Goal: Check status: Check status

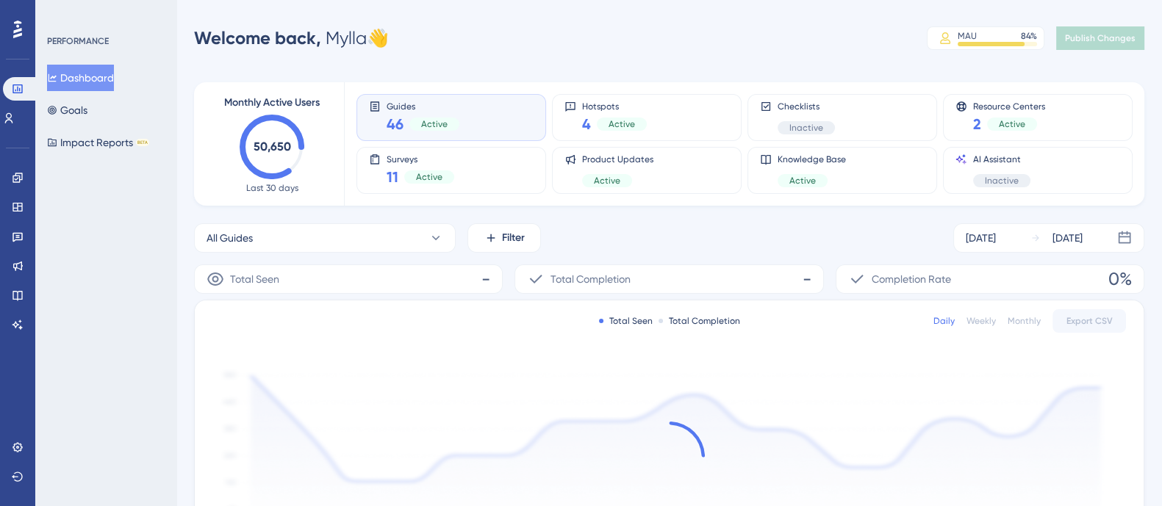
click at [140, 243] on div "PERFORMANCE Dashboard Goals Impact Reports BETA" at bounding box center [105, 253] width 141 height 506
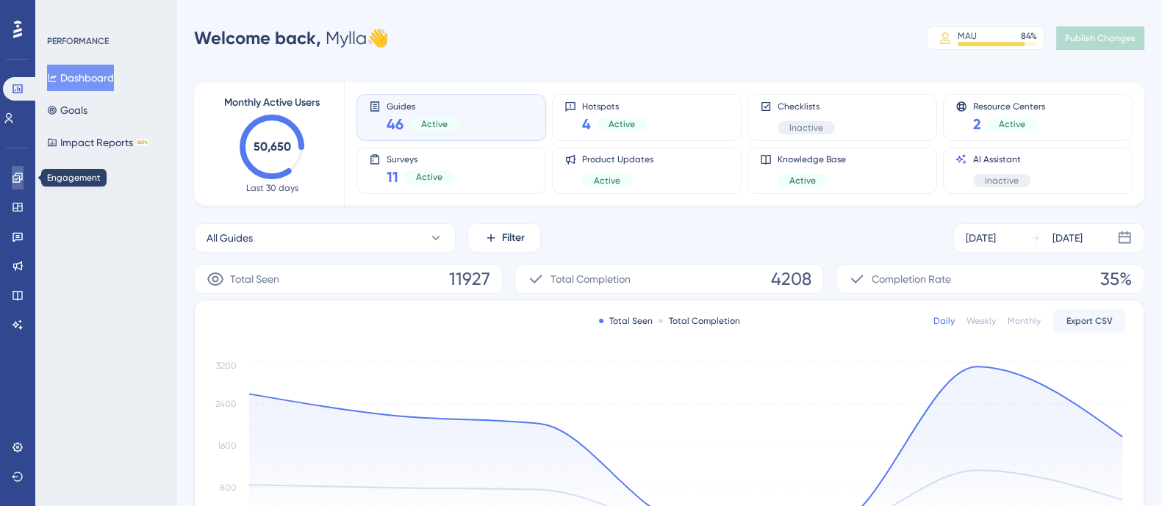
click at [18, 176] on icon at bounding box center [18, 178] width 12 height 12
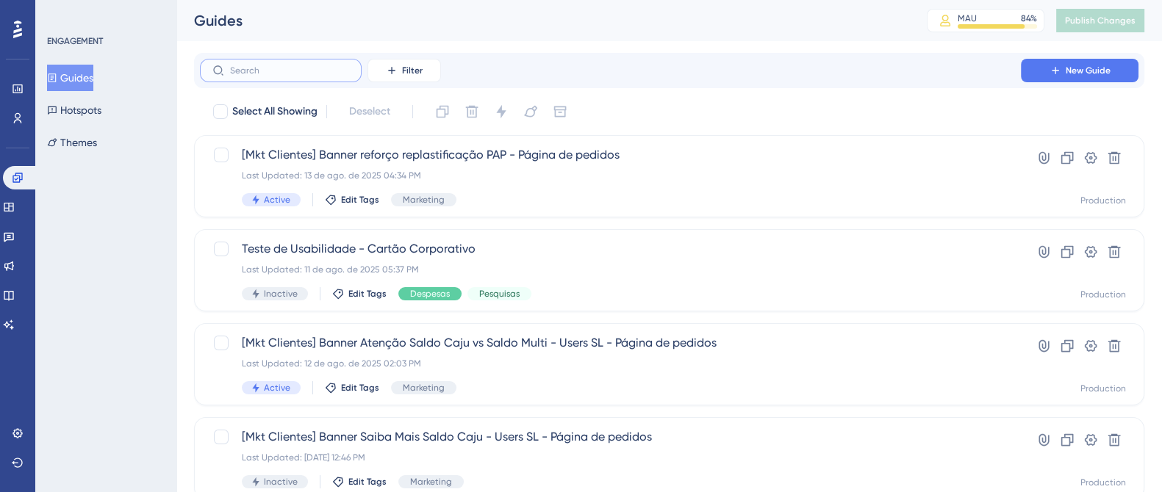
click at [313, 74] on input "text" at bounding box center [289, 70] width 119 height 10
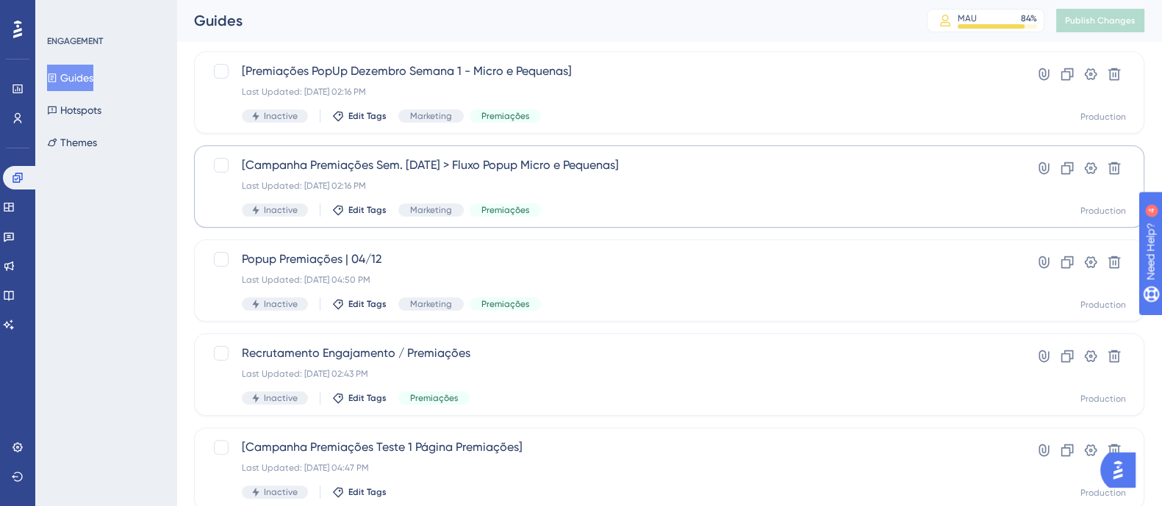
scroll to position [511, 0]
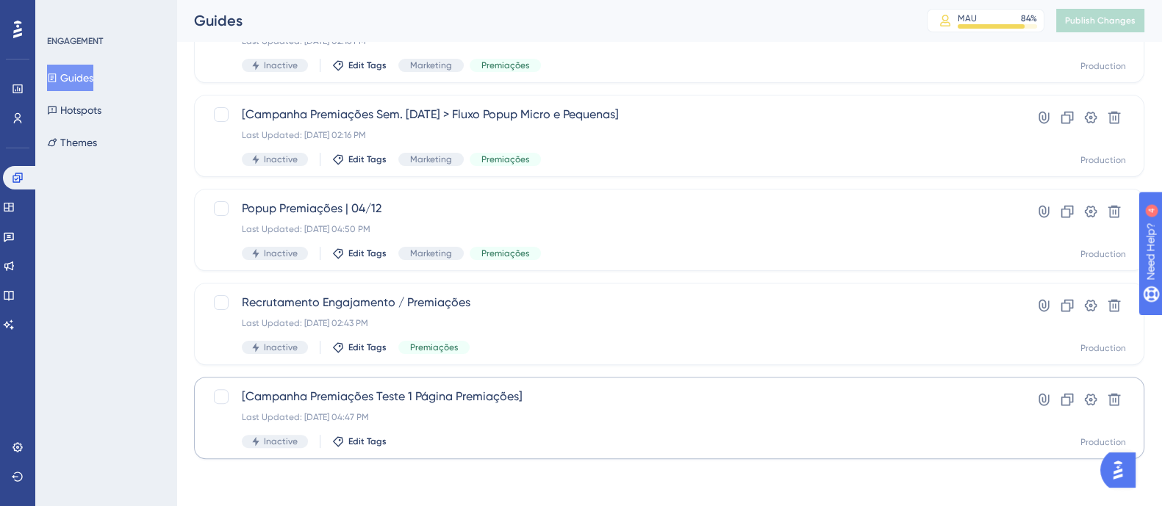
type input "premiaç"
drag, startPoint x: 576, startPoint y: 409, endPoint x: 572, endPoint y: 426, distance: 17.3
click at [572, 426] on div "[Campanha Premiações Teste 1 Página Premiações] Last Updated: [DATE] 04:47 PM I…" at bounding box center [610, 418] width 737 height 60
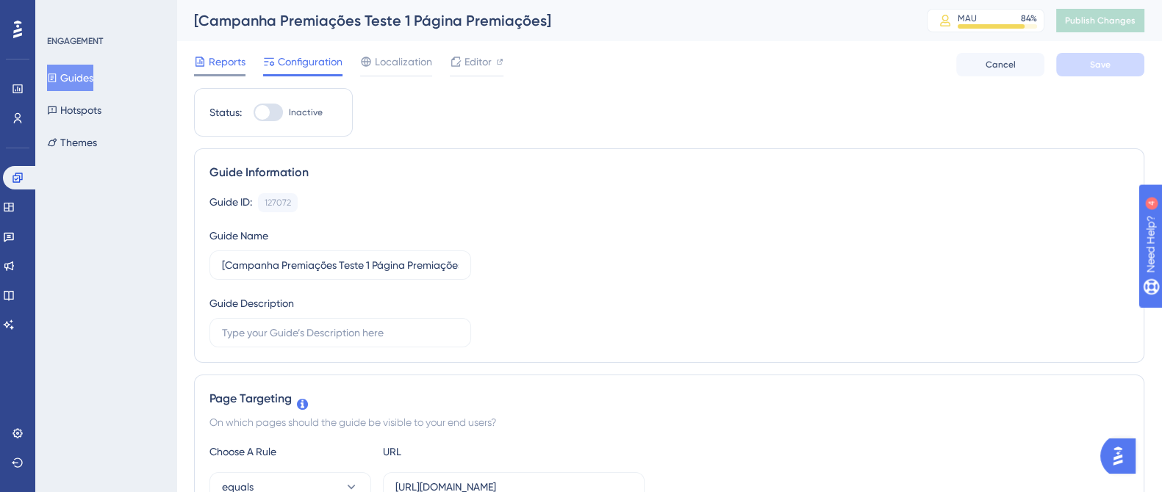
click at [226, 59] on span "Reports" at bounding box center [227, 62] width 37 height 18
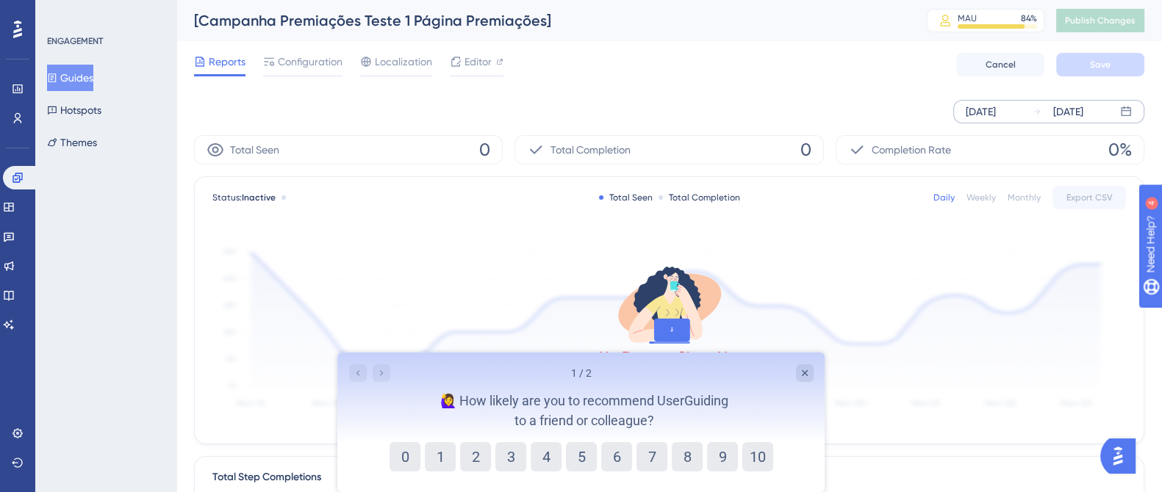
click at [996, 107] on div "[DATE]" at bounding box center [981, 112] width 30 height 18
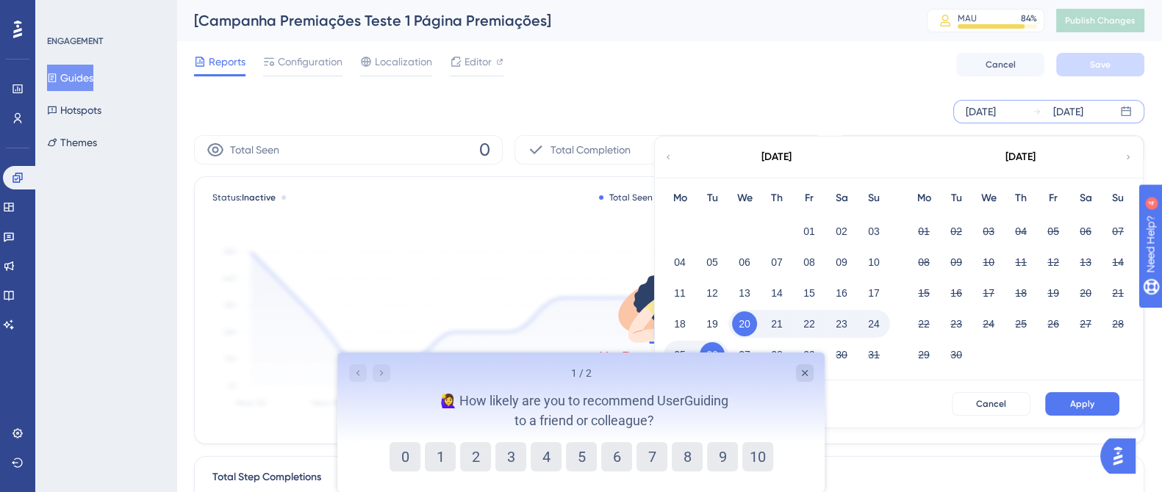
click at [675, 161] on div "[DATE]" at bounding box center [776, 157] width 243 height 41
click at [666, 149] on div "[DATE]" at bounding box center [776, 157] width 243 height 41
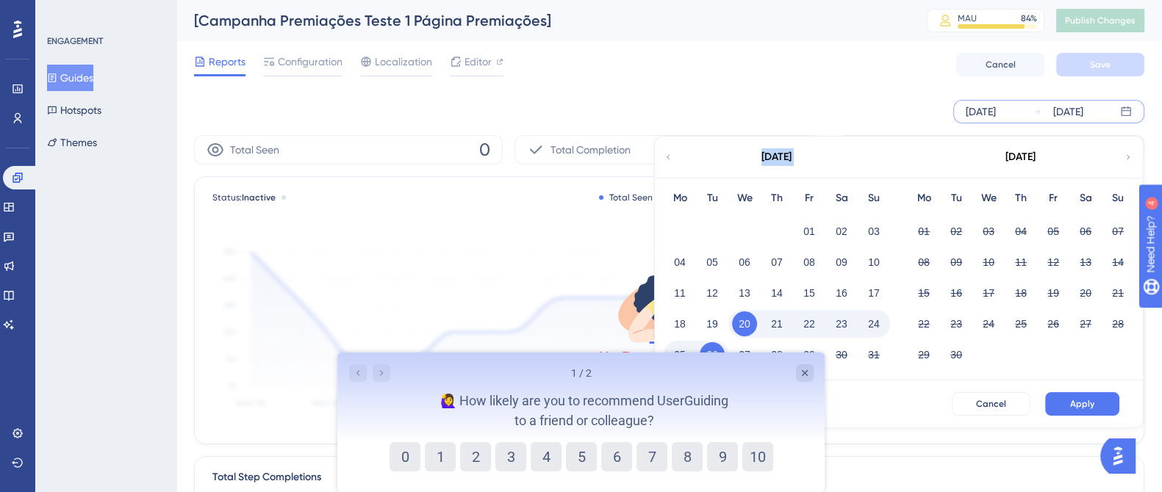
click at [666, 149] on div "[DATE]" at bounding box center [776, 157] width 243 height 41
click at [805, 376] on icon "Close survey" at bounding box center [804, 374] width 12 height 12
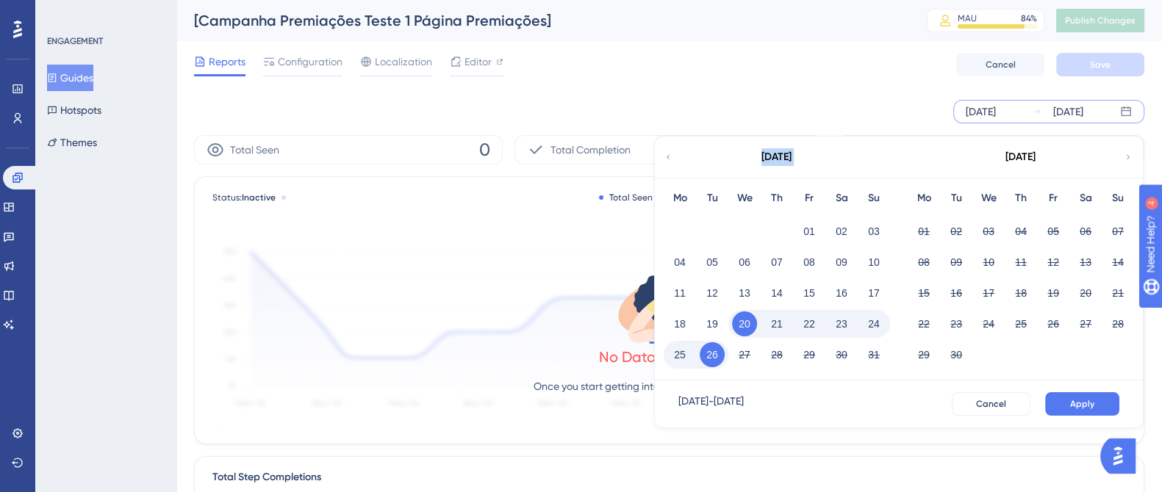
click at [889, 163] on div "[DATE]" at bounding box center [776, 157] width 243 height 41
click at [991, 118] on div "[DATE]" at bounding box center [981, 112] width 30 height 18
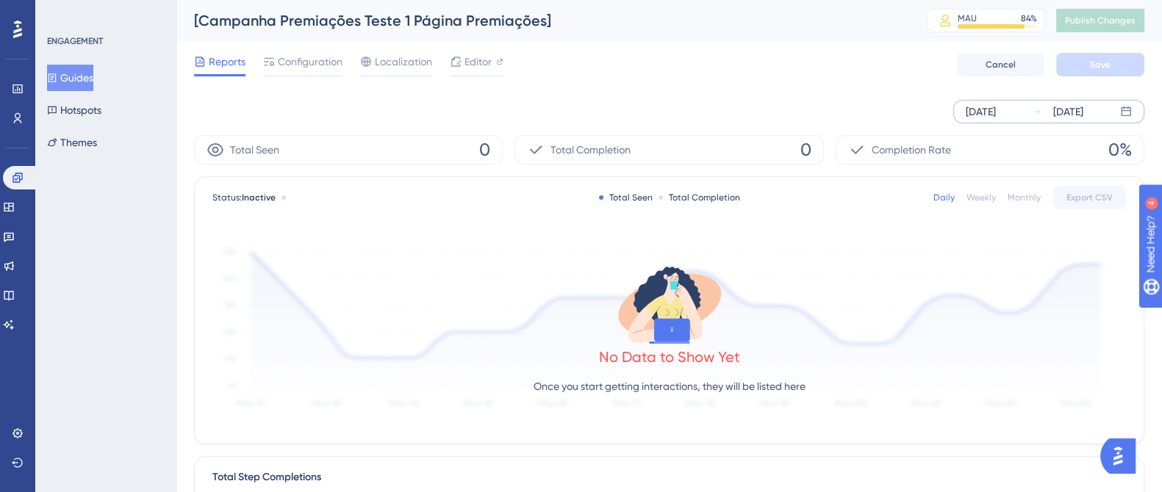
click at [993, 114] on div "[DATE]" at bounding box center [981, 112] width 30 height 18
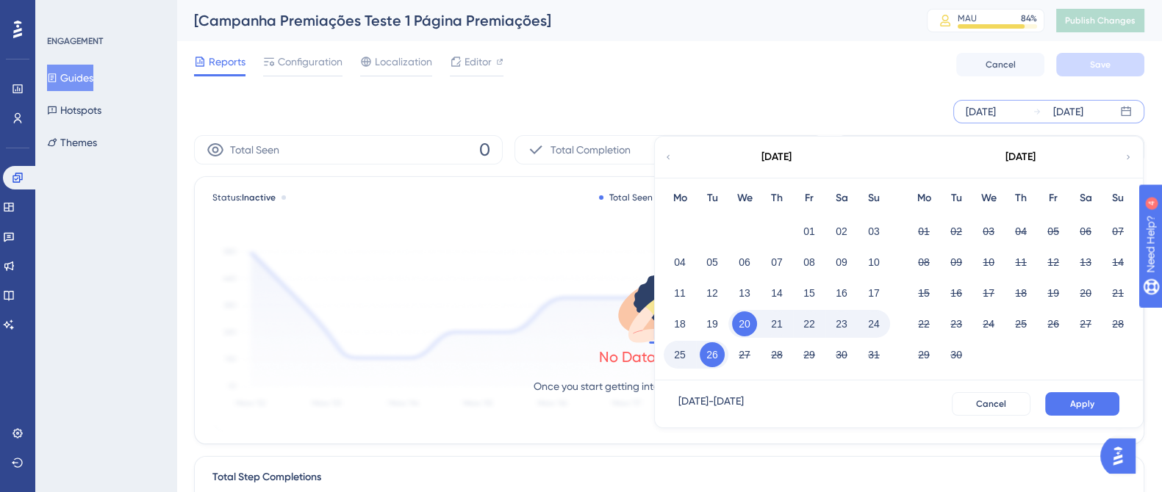
click at [664, 157] on icon at bounding box center [668, 157] width 9 height 13
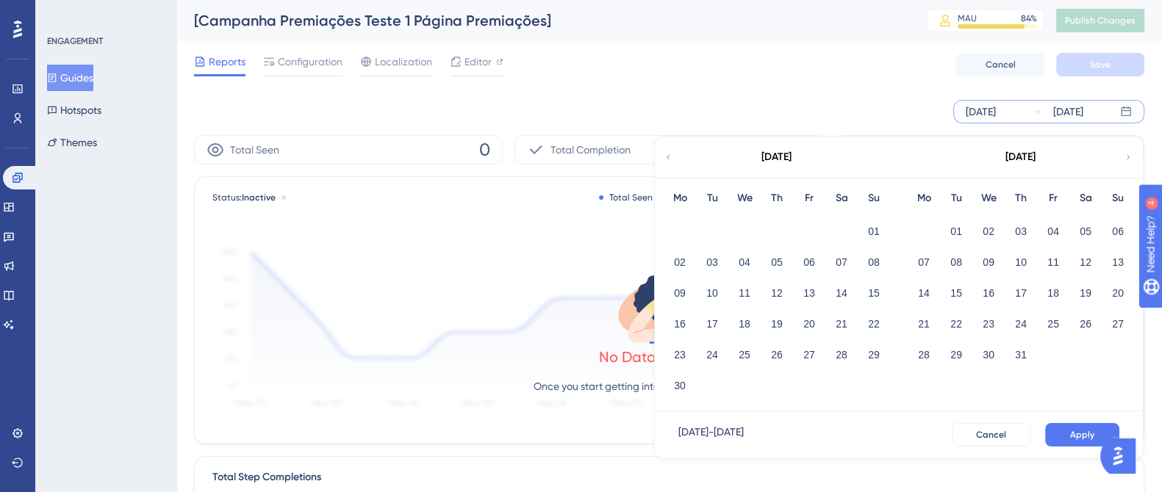
click at [672, 157] on icon at bounding box center [668, 157] width 9 height 13
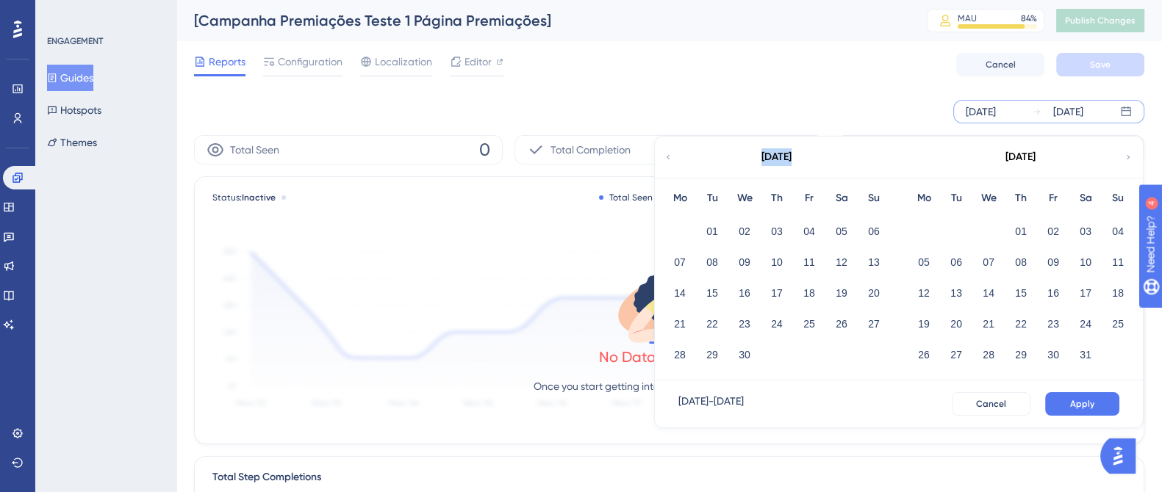
click at [670, 157] on icon at bounding box center [668, 157] width 9 height 13
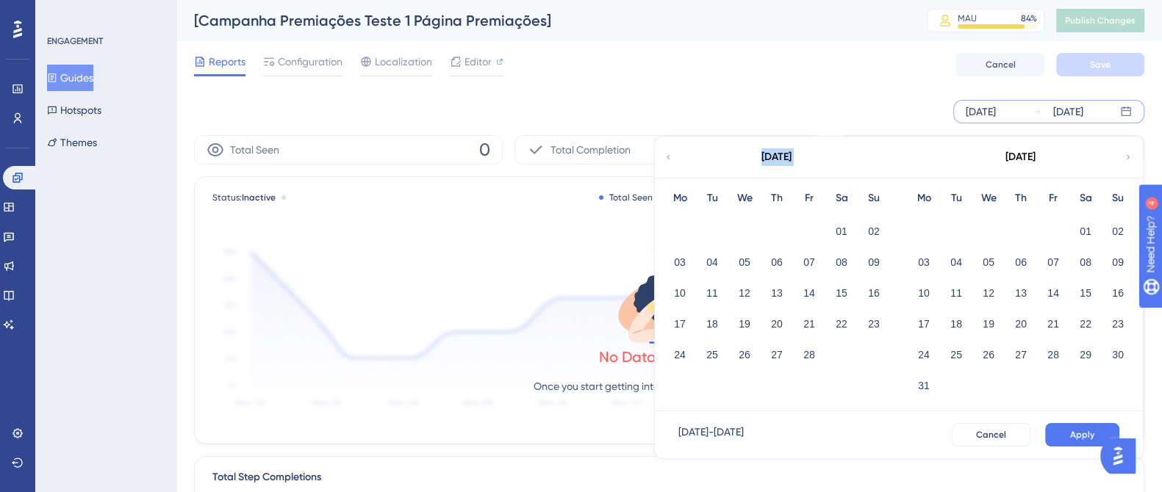
click at [670, 157] on icon at bounding box center [668, 157] width 9 height 13
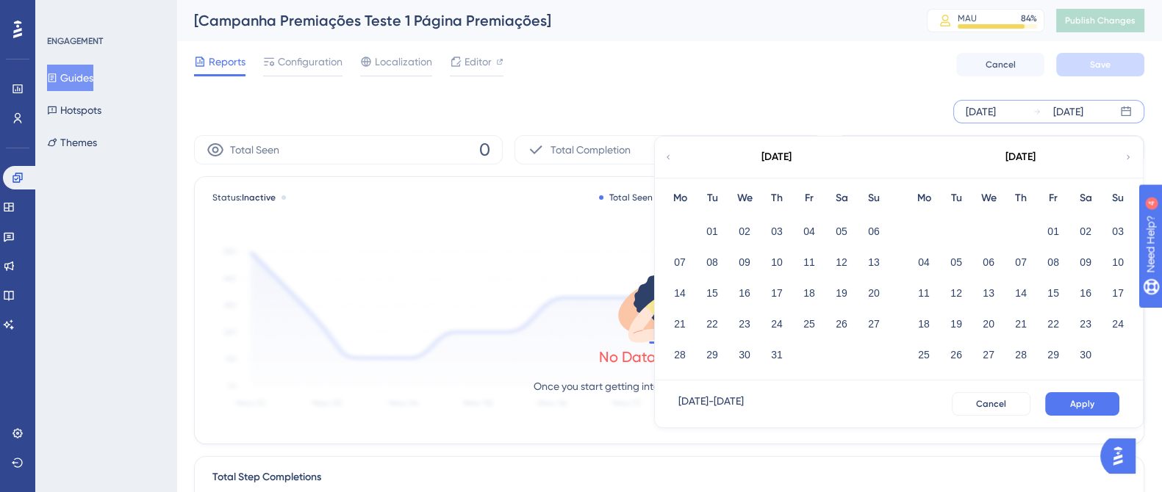
click at [670, 157] on icon at bounding box center [668, 157] width 9 height 13
click at [1129, 152] on icon at bounding box center [1128, 157] width 9 height 13
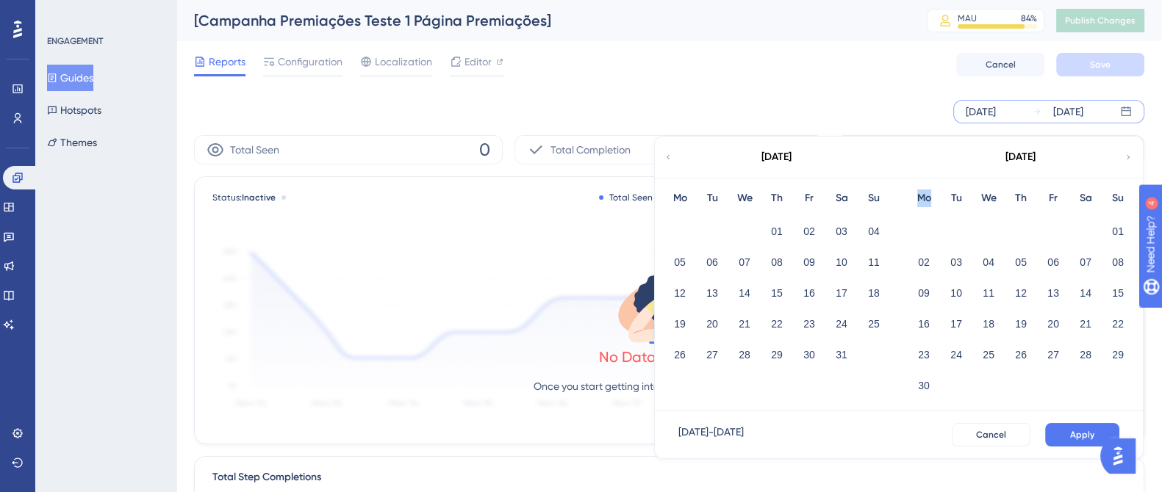
click at [1129, 152] on icon at bounding box center [1128, 157] width 9 height 13
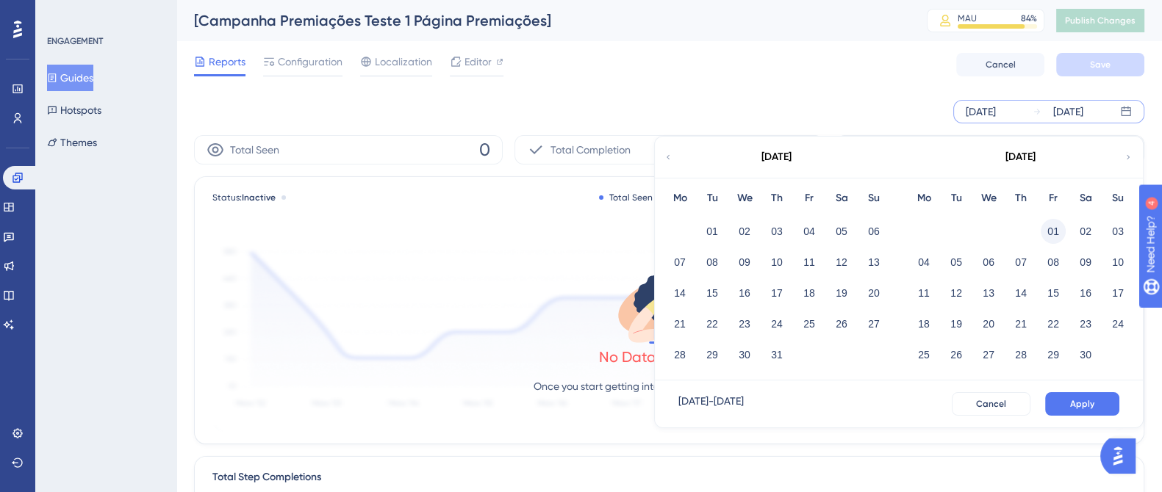
click at [1048, 229] on button "01" at bounding box center [1053, 231] width 25 height 25
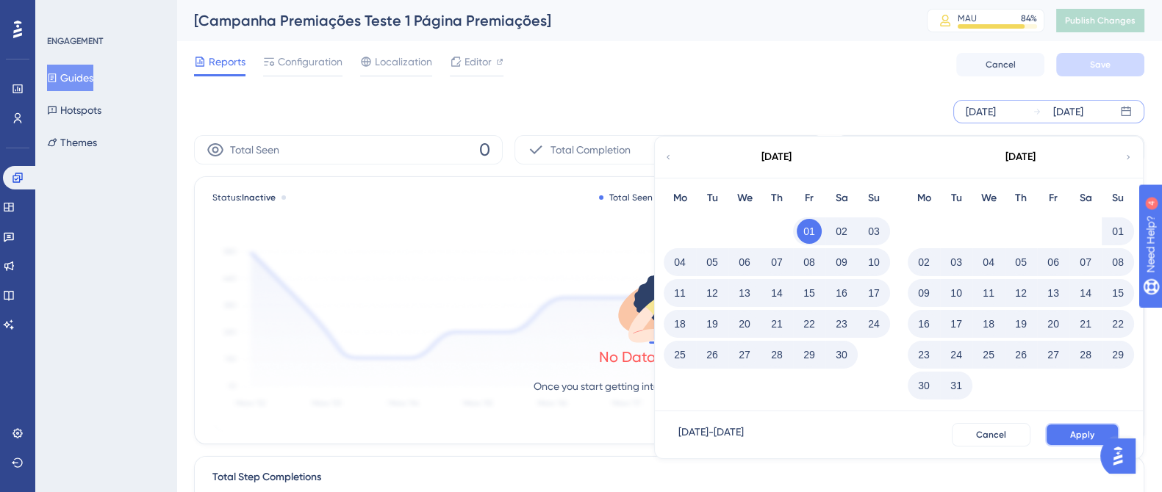
click at [1075, 426] on button "Apply" at bounding box center [1082, 435] width 74 height 24
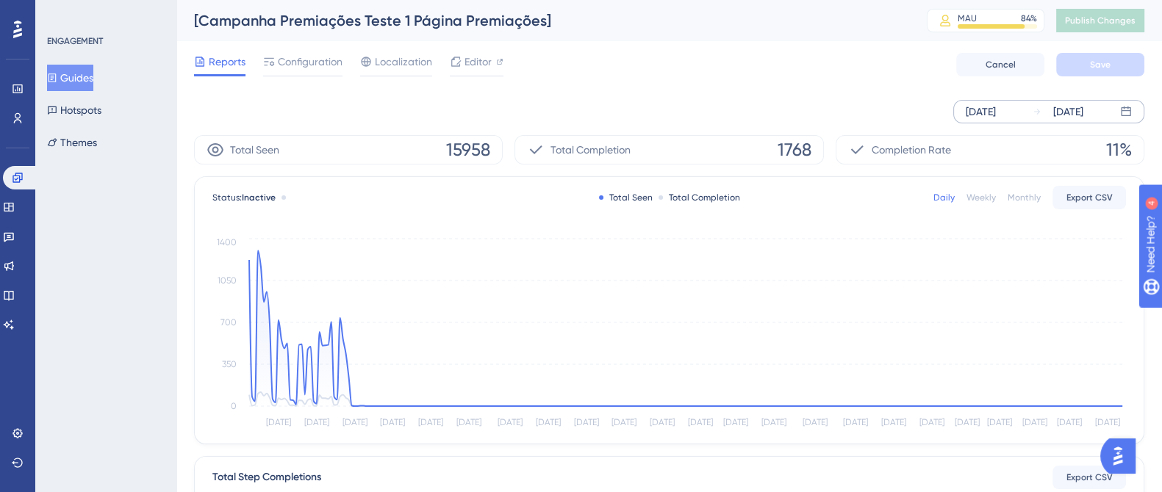
click at [1083, 119] on div "[DATE]" at bounding box center [1068, 112] width 30 height 18
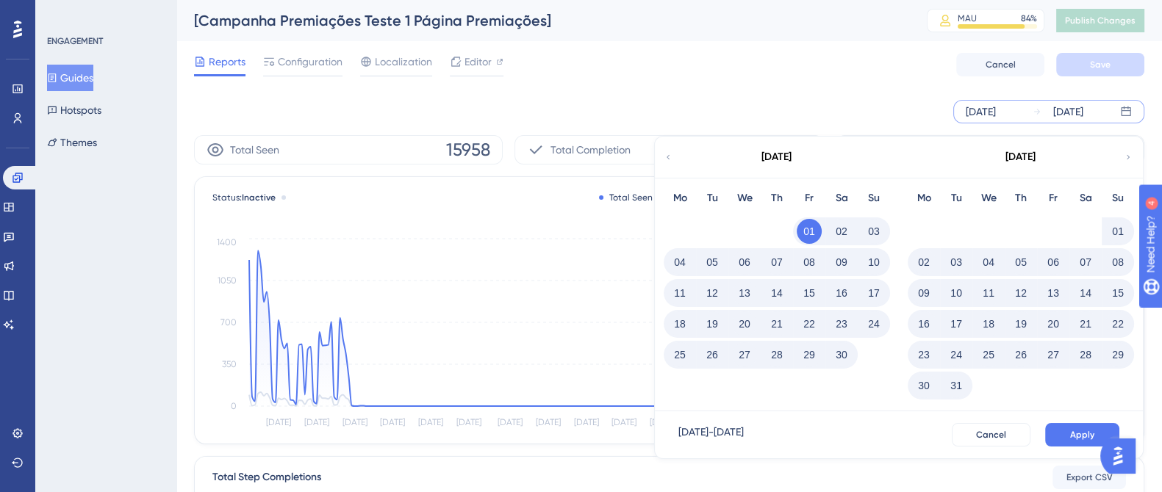
click at [1125, 162] on icon at bounding box center [1128, 157] width 9 height 13
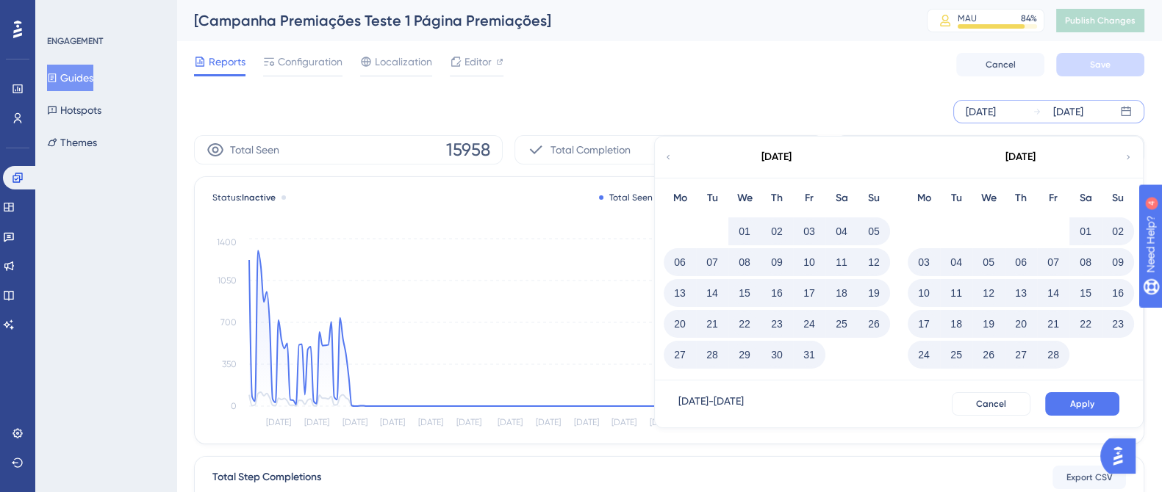
click at [739, 231] on button "01" at bounding box center [744, 231] width 25 height 25
click at [882, 85] on div "Reports Configuration Localization Editor Cancel Save" at bounding box center [669, 64] width 950 height 47
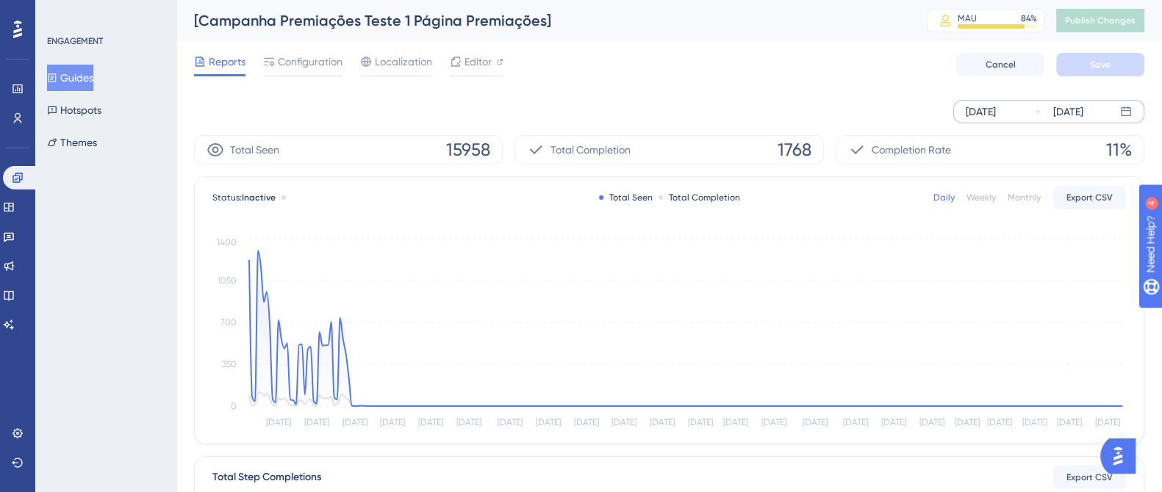
click at [1064, 112] on div "[DATE]" at bounding box center [1068, 112] width 30 height 18
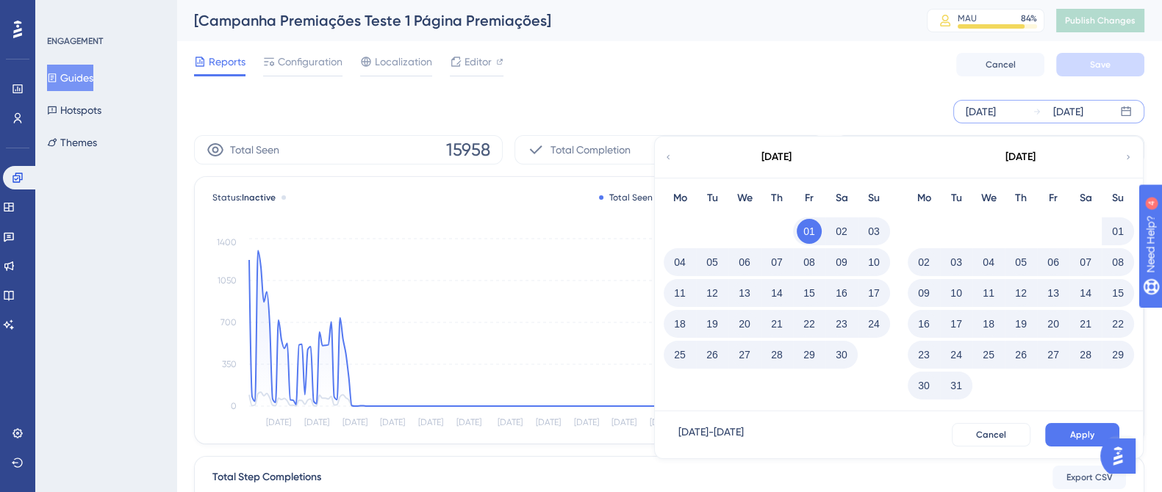
click at [1061, 114] on div "[DATE]" at bounding box center [1068, 112] width 30 height 18
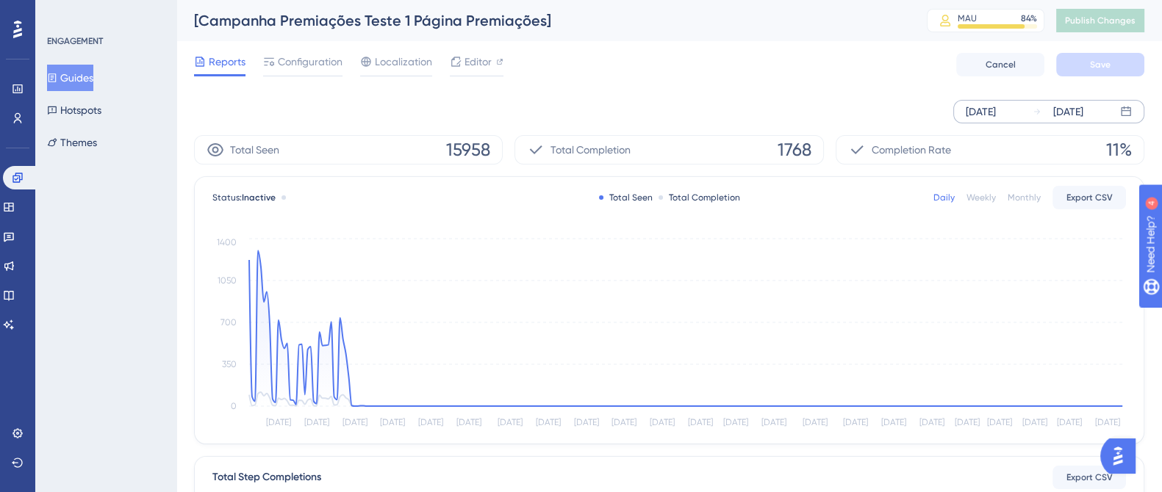
click at [1079, 103] on div "[DATE]" at bounding box center [1068, 112] width 30 height 18
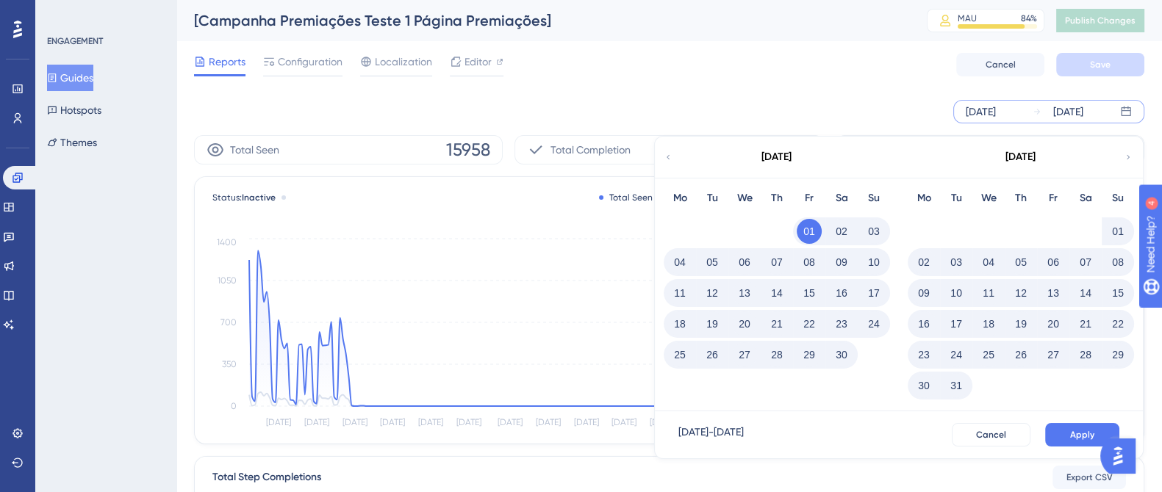
click at [1080, 109] on div "[DATE]" at bounding box center [1068, 112] width 30 height 18
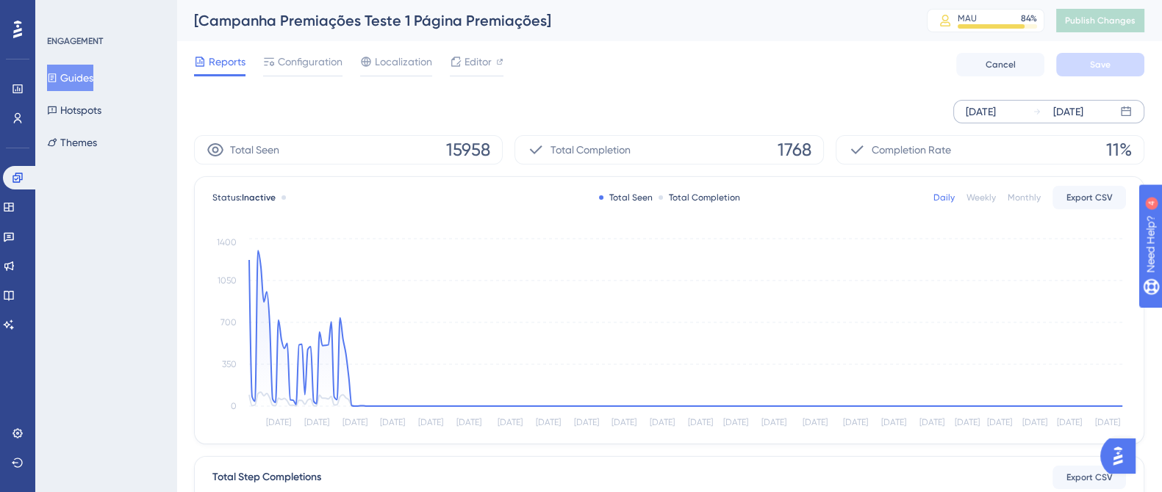
click at [1080, 109] on div "[DATE]" at bounding box center [1068, 112] width 30 height 18
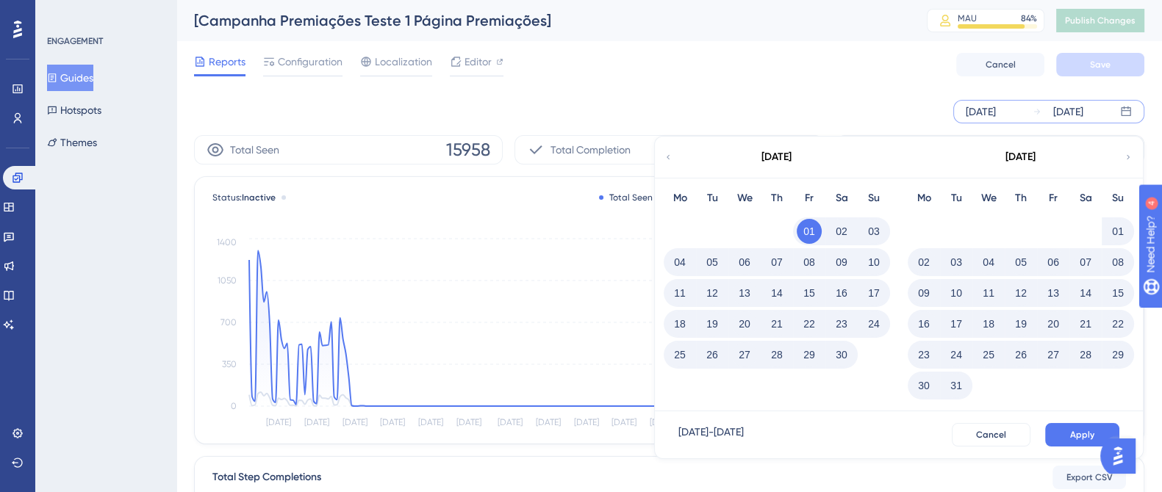
click at [810, 227] on button "01" at bounding box center [809, 231] width 25 height 25
click at [1126, 160] on icon at bounding box center [1128, 157] width 9 height 13
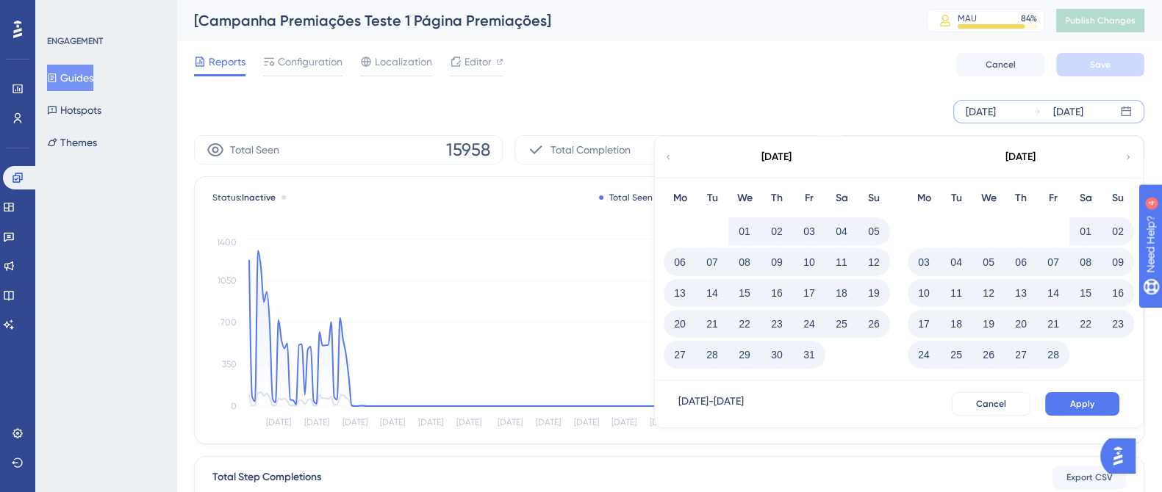
click at [809, 358] on button "31" at bounding box center [809, 355] width 25 height 25
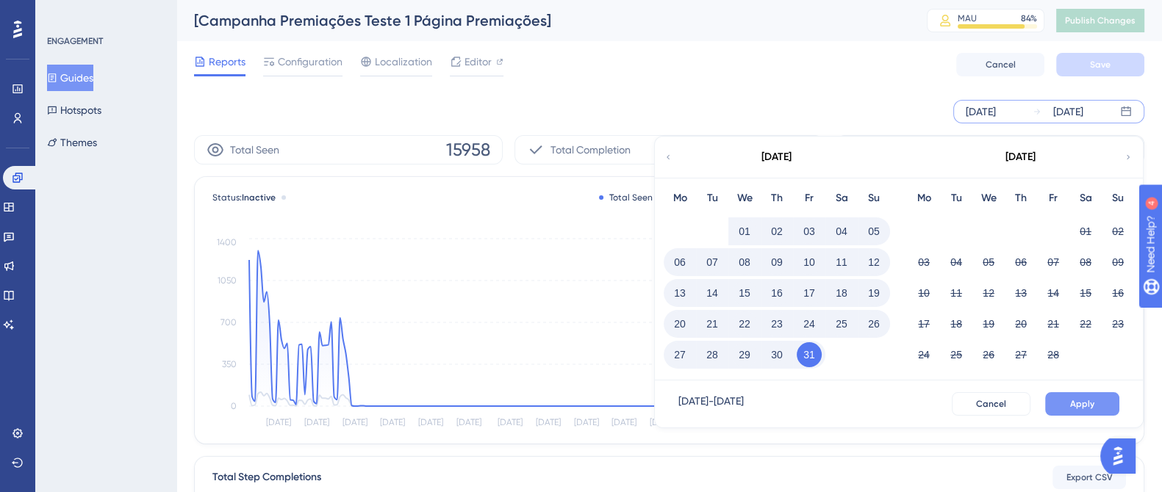
click at [1103, 407] on button "Apply" at bounding box center [1082, 404] width 74 height 24
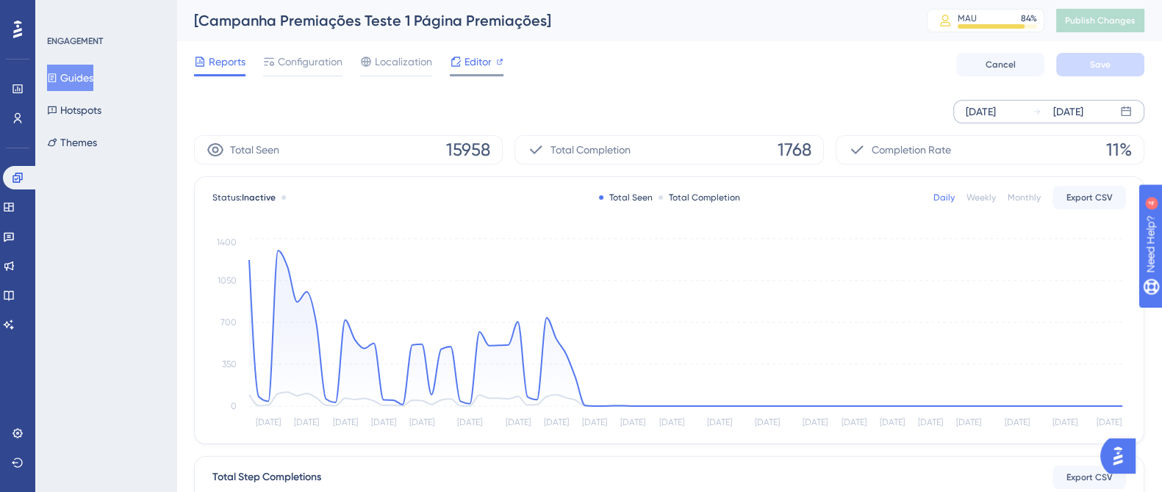
click at [483, 69] on span "Editor" at bounding box center [478, 62] width 27 height 18
click at [1083, 112] on div "[DATE]" at bounding box center [1068, 112] width 30 height 18
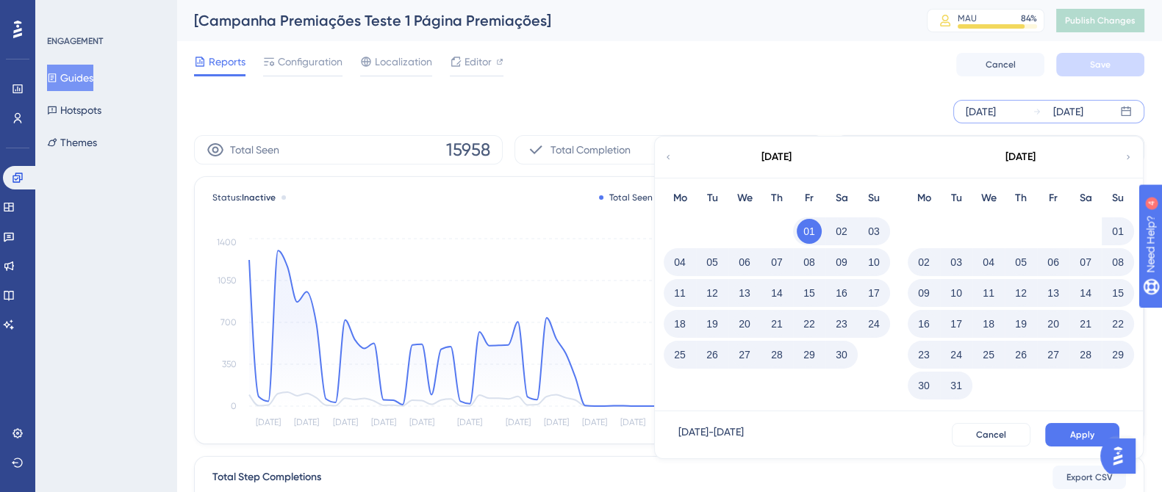
click at [804, 229] on button "01" at bounding box center [809, 231] width 25 height 25
click at [1119, 290] on button "15" at bounding box center [1117, 293] width 25 height 25
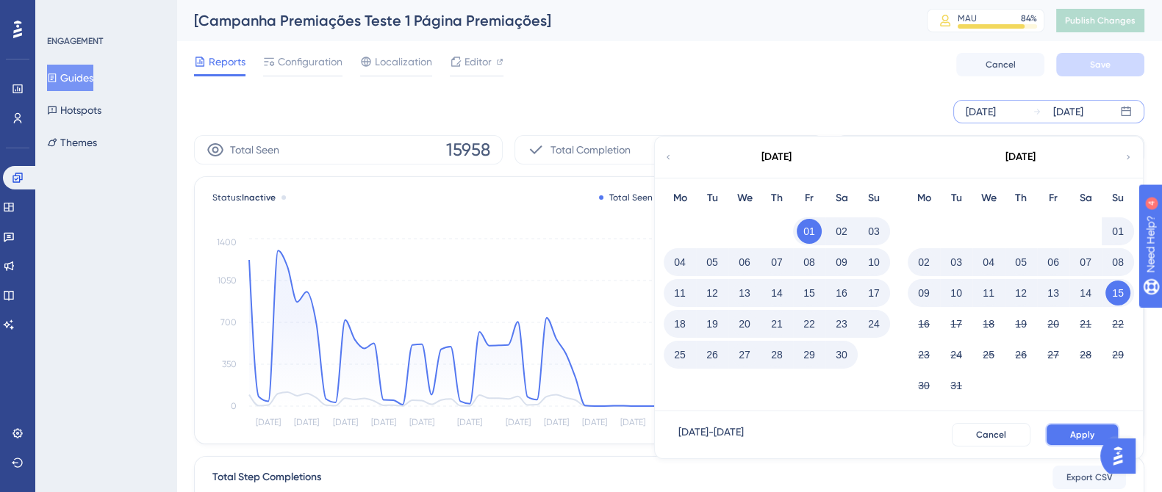
click at [1083, 434] on span "Apply" at bounding box center [1082, 435] width 24 height 12
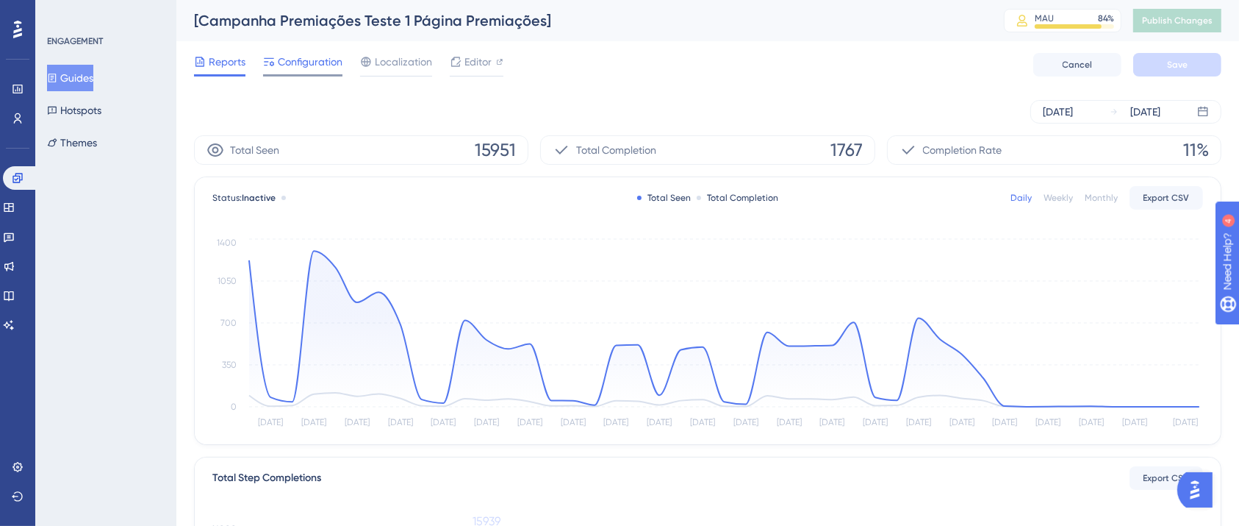
click at [312, 68] on span "Configuration" at bounding box center [310, 62] width 65 height 18
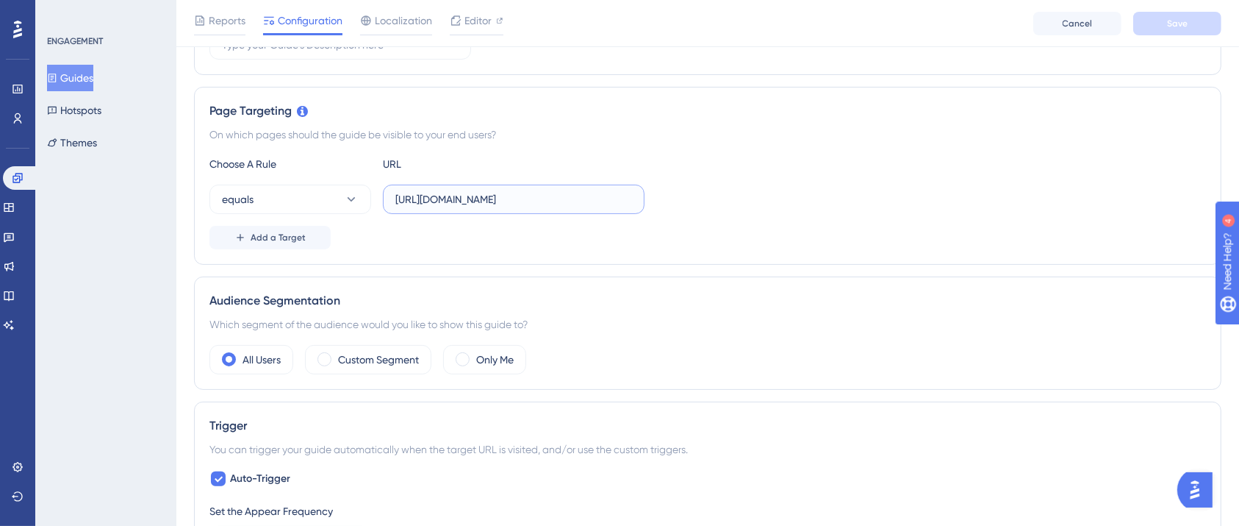
scroll to position [0, 8]
drag, startPoint x: 606, startPoint y: 203, endPoint x: 737, endPoint y: 218, distance: 131.7
click at [737, 218] on div "Choose A Rule URL equals [URL][DOMAIN_NAME] Add a Target" at bounding box center [707, 202] width 997 height 94
drag, startPoint x: 739, startPoint y: 221, endPoint x: 728, endPoint y: 224, distance: 10.9
click at [739, 221] on div "Choose A Rule URL equals [URL][DOMAIN_NAME] Add a Target" at bounding box center [707, 202] width 997 height 94
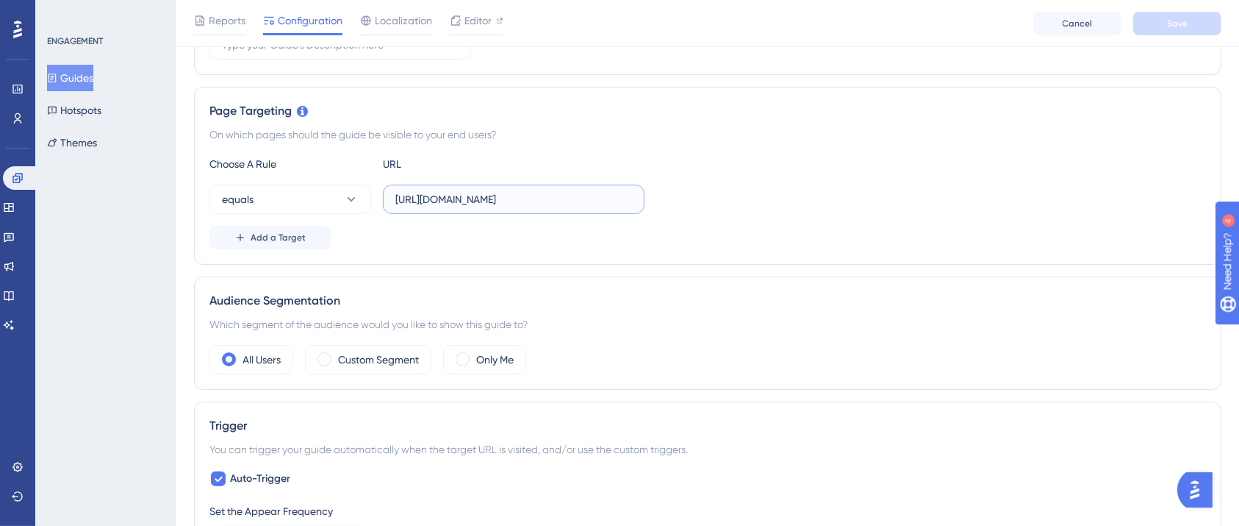
drag, startPoint x: 478, startPoint y: 193, endPoint x: 883, endPoint y: 268, distance: 411.7
click at [836, 196] on div "equals [URL][DOMAIN_NAME]" at bounding box center [707, 198] width 997 height 29
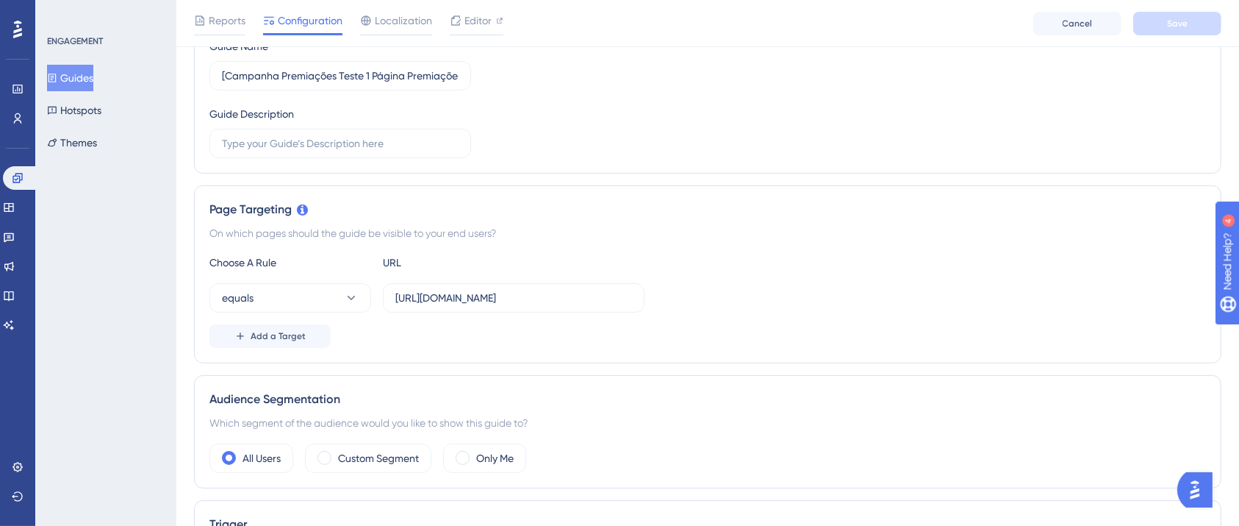
scroll to position [0, 0]
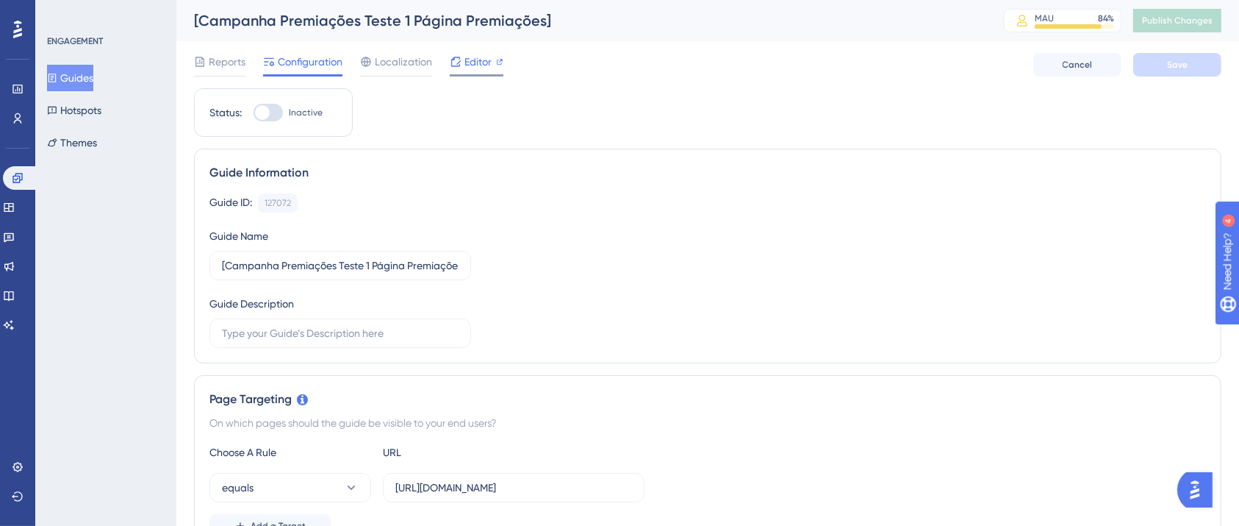
click at [485, 57] on span "Editor" at bounding box center [478, 62] width 27 height 18
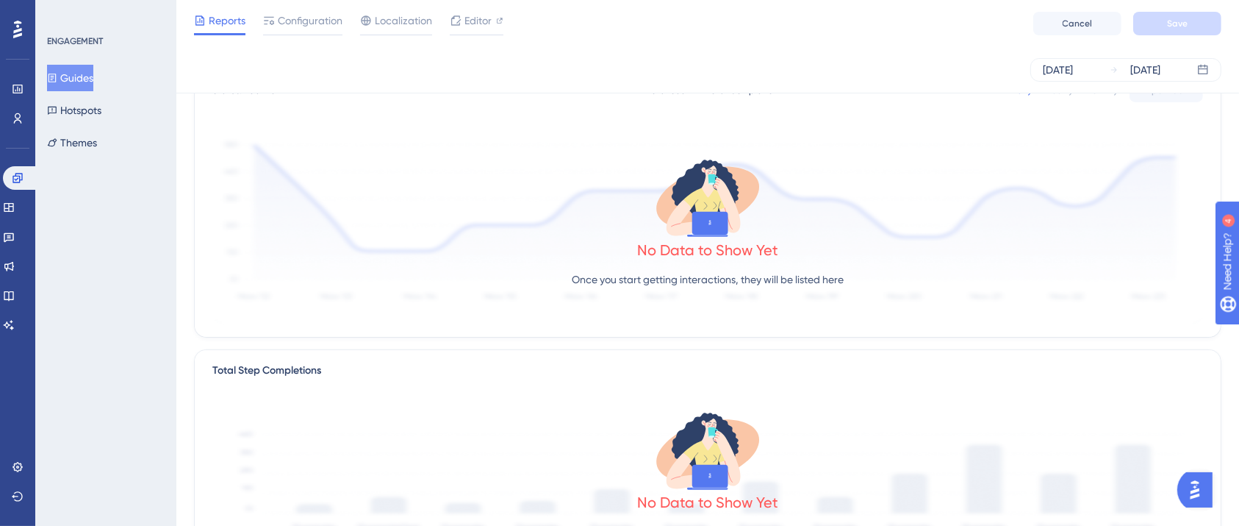
scroll to position [98, 0]
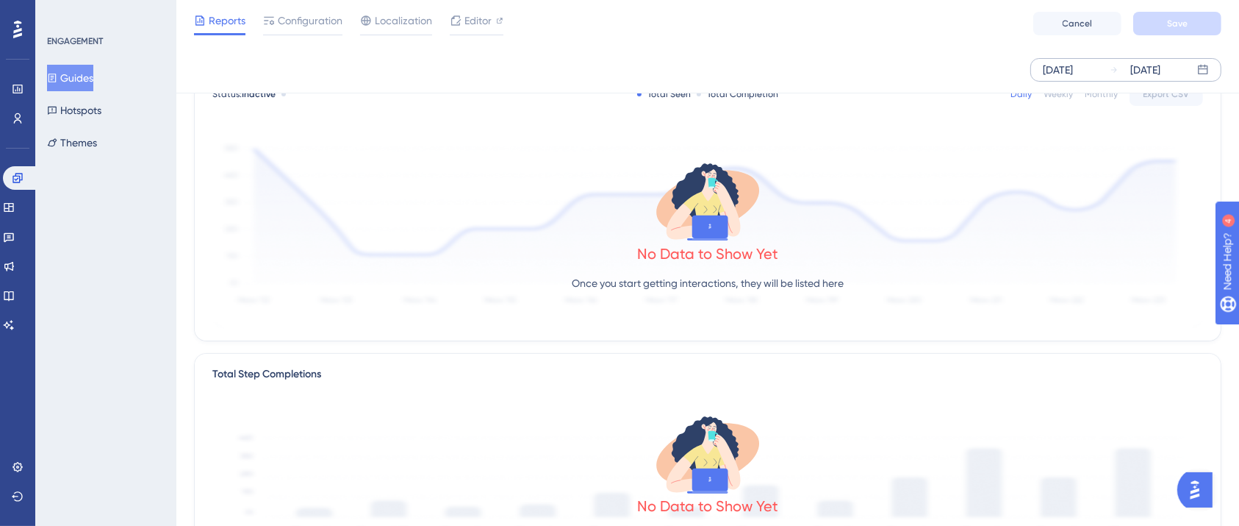
click at [1064, 74] on div "[DATE]" at bounding box center [1058, 70] width 30 height 18
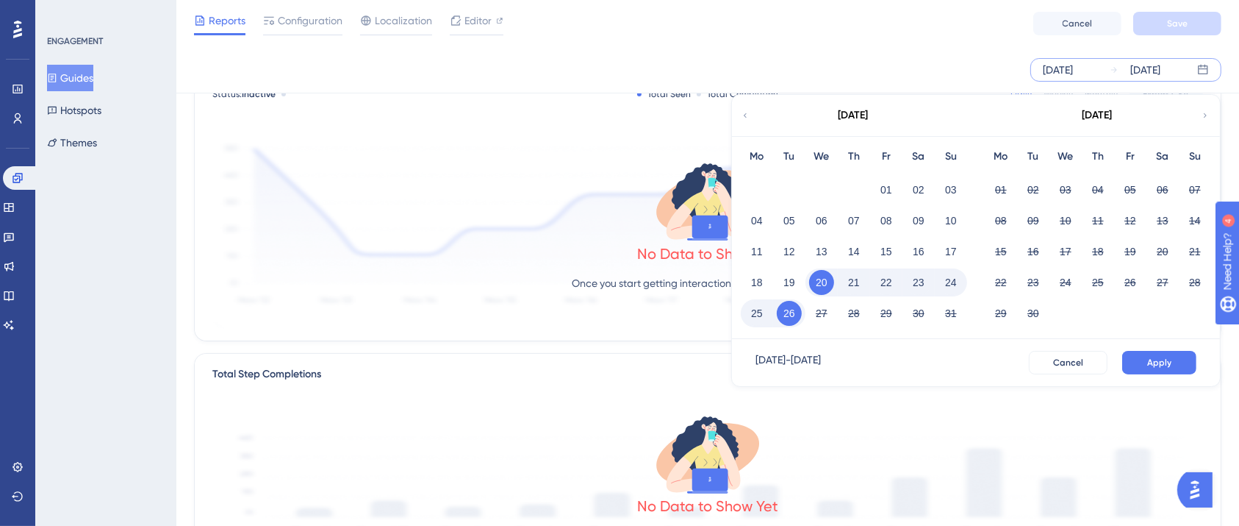
click at [748, 115] on icon at bounding box center [745, 115] width 9 height 13
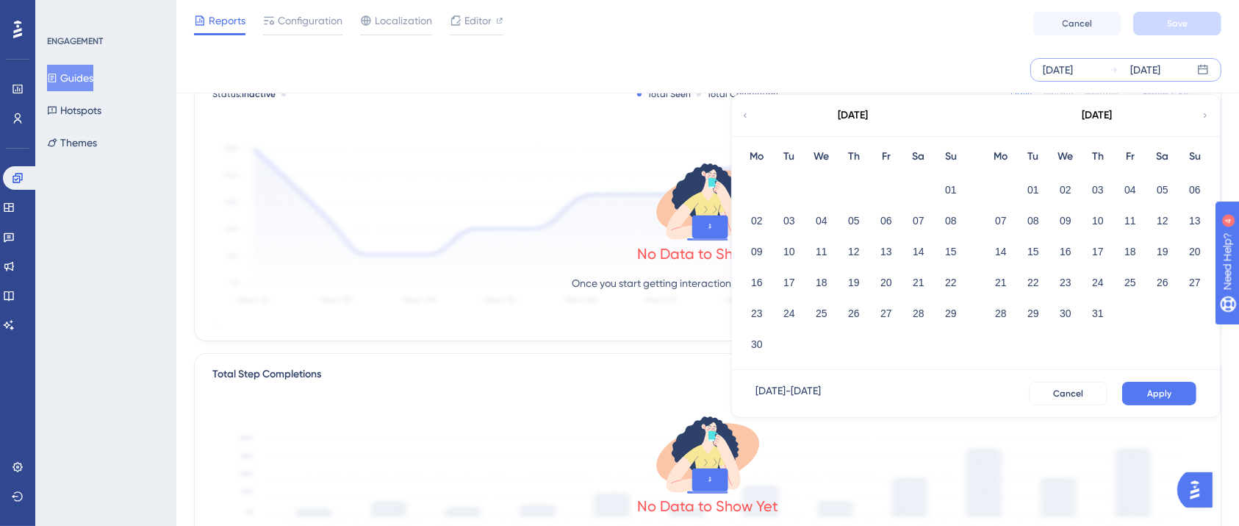
click at [748, 115] on icon at bounding box center [745, 115] width 9 height 13
click at [747, 115] on icon at bounding box center [745, 115] width 9 height 13
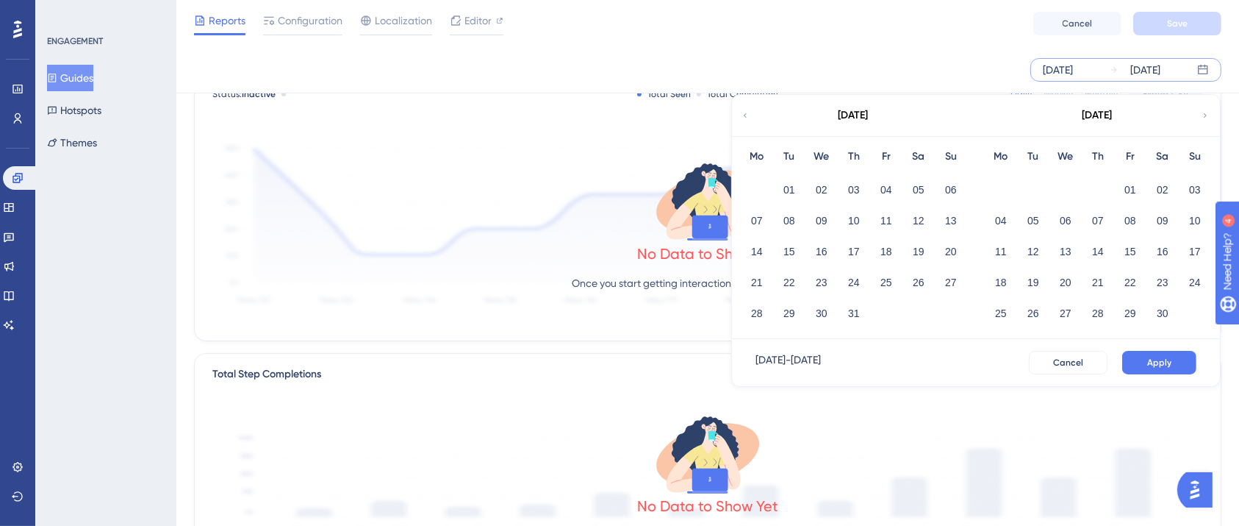
click at [1175, 111] on icon at bounding box center [1205, 115] width 9 height 13
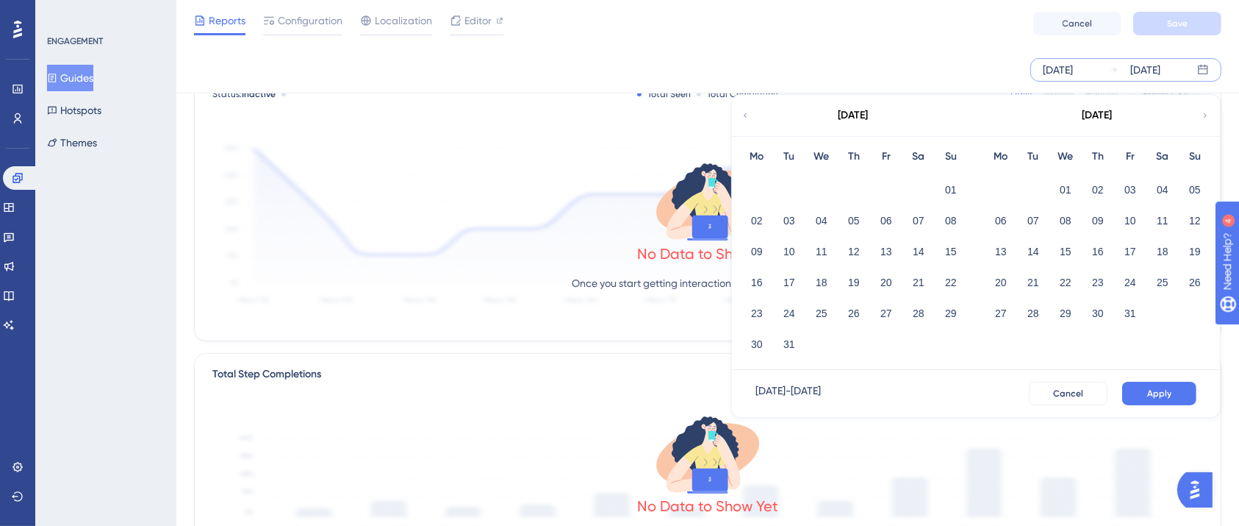
click at [747, 104] on div "[DATE]" at bounding box center [853, 115] width 243 height 41
click at [753, 113] on div "[DATE]" at bounding box center [853, 115] width 243 height 41
click at [745, 114] on icon at bounding box center [745, 115] width 9 height 13
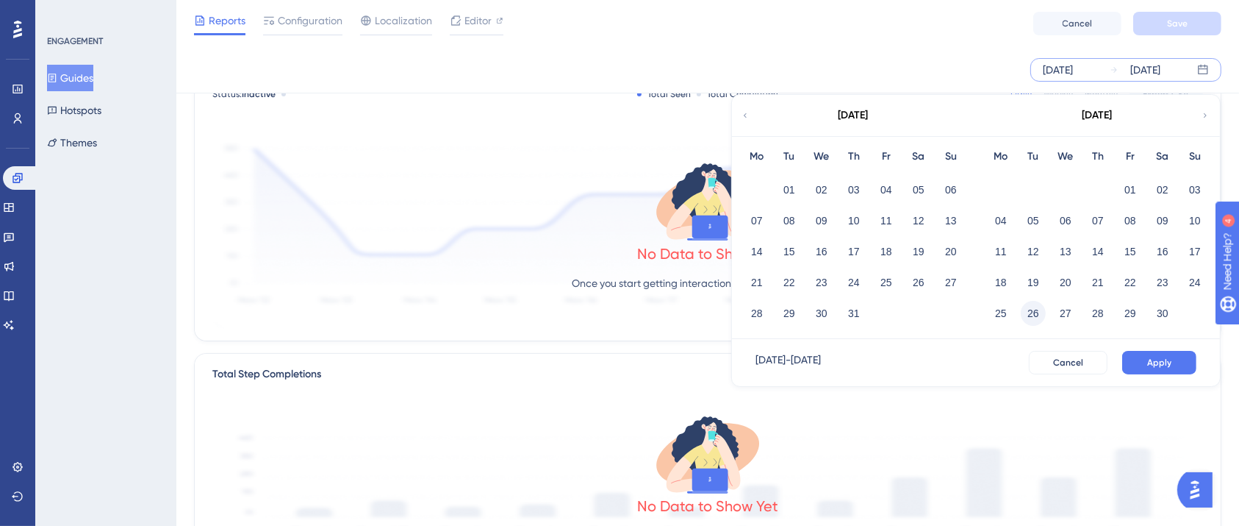
click at [1041, 313] on button "26" at bounding box center [1033, 313] width 25 height 25
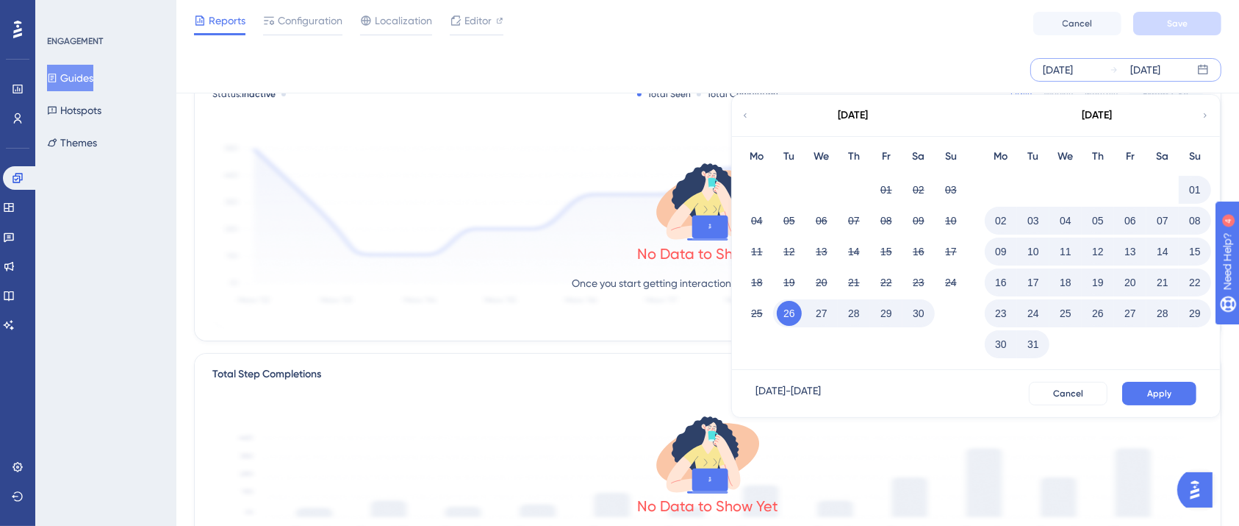
click at [1175, 251] on button "15" at bounding box center [1195, 251] width 25 height 25
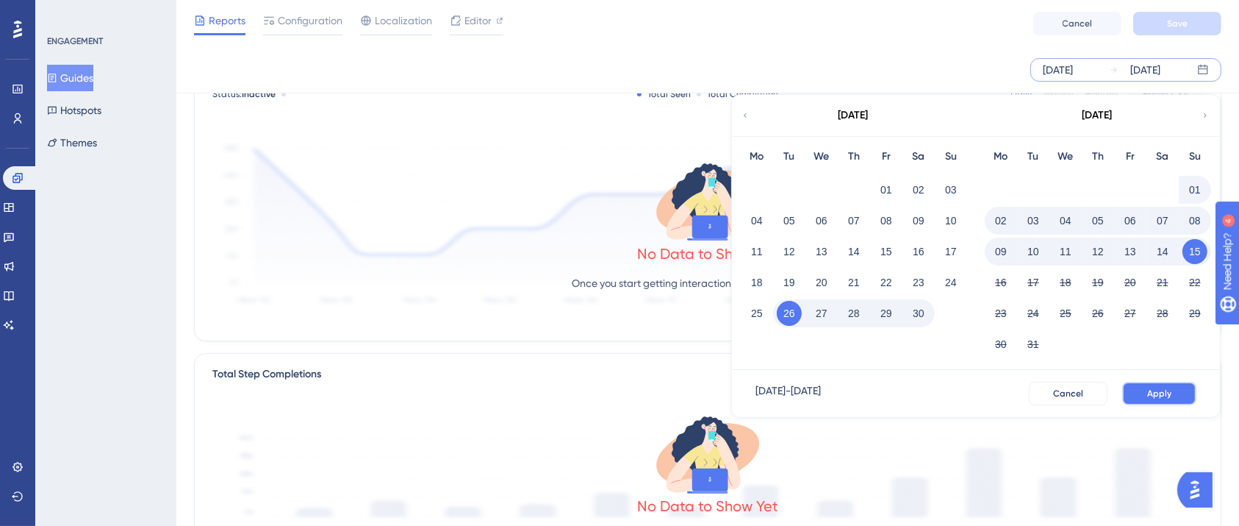
click at [1152, 385] on button "Apply" at bounding box center [1159, 393] width 74 height 24
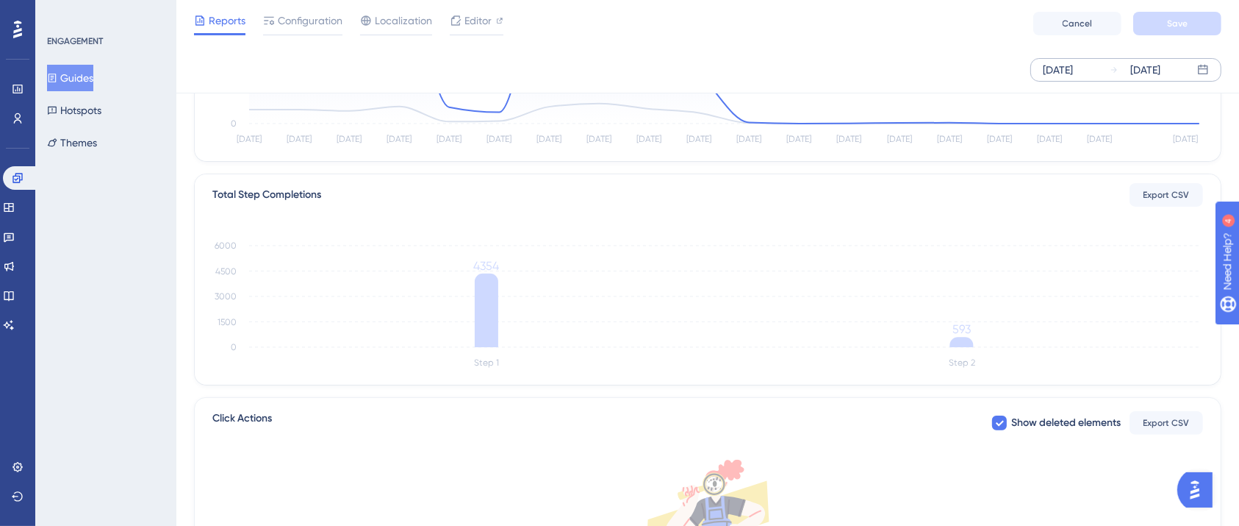
scroll to position [0, 0]
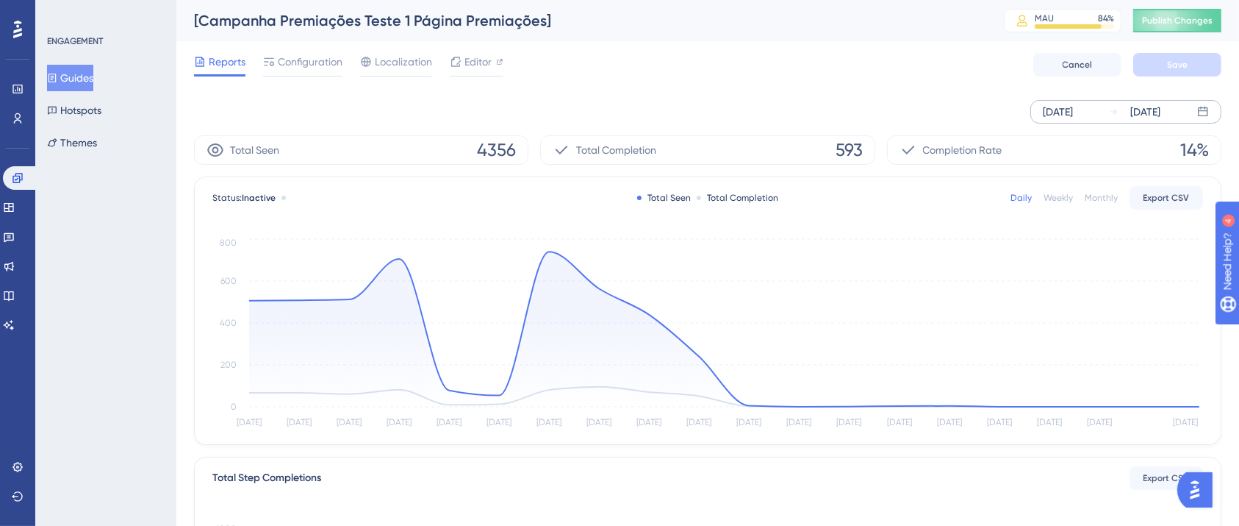
click at [1058, 102] on div "[DATE] [DATE]" at bounding box center [1125, 112] width 191 height 24
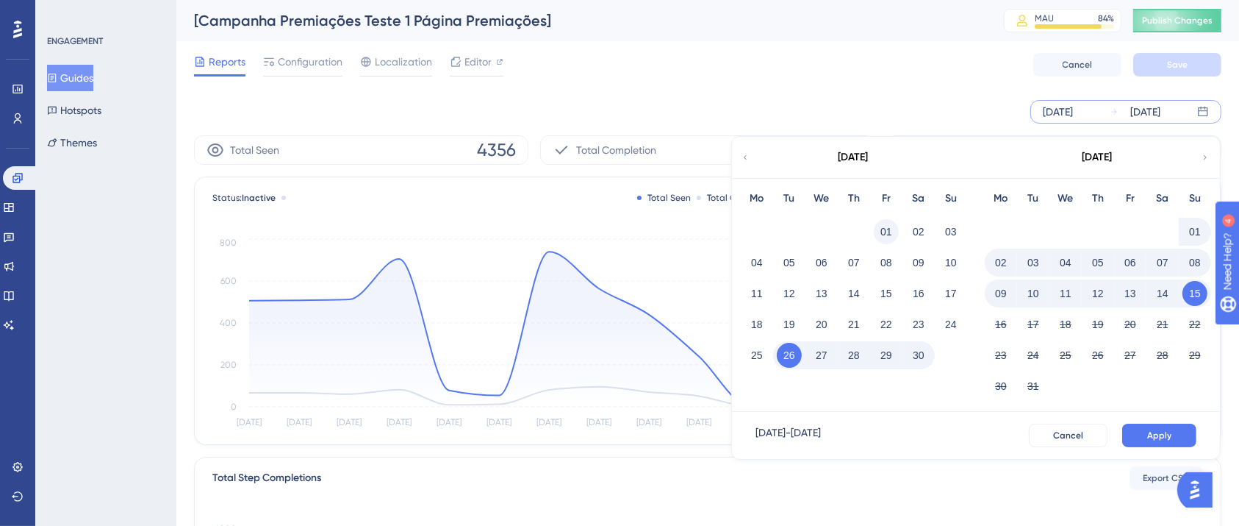
click at [881, 227] on button "01" at bounding box center [886, 231] width 25 height 25
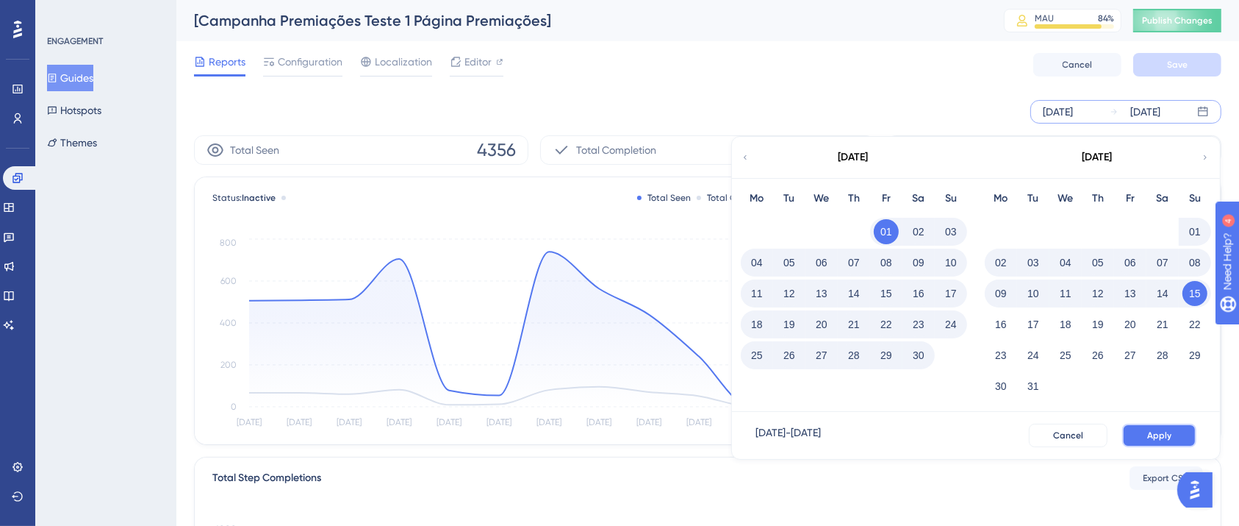
click at [1159, 429] on span "Apply" at bounding box center [1159, 435] width 24 height 12
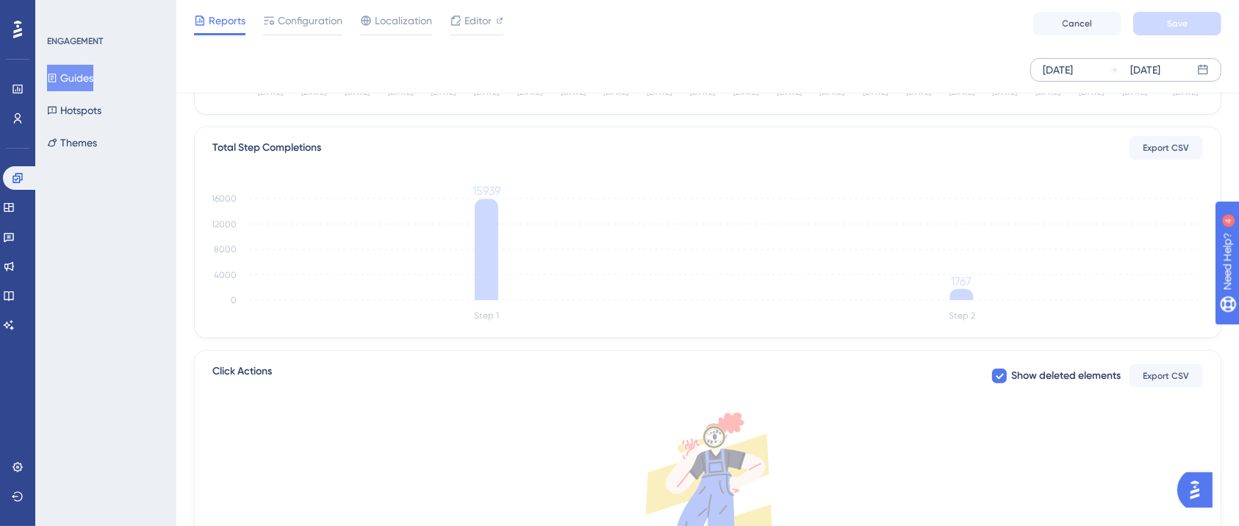
scroll to position [294, 0]
